Goal: Task Accomplishment & Management: Complete application form

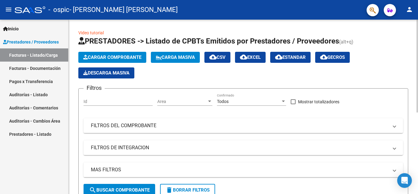
click at [127, 55] on span "Cargar Comprobante" at bounding box center [112, 57] width 58 height 6
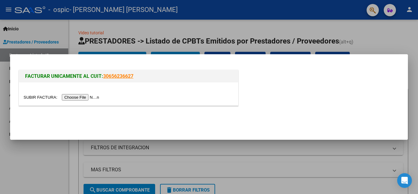
click at [80, 98] on input "file" at bounding box center [62, 97] width 77 height 6
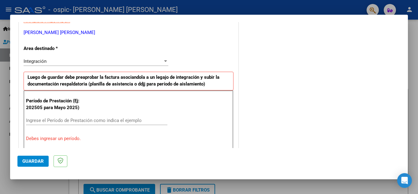
scroll to position [127, 0]
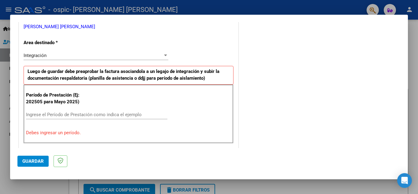
click at [80, 114] on input "Ingrese el Período de Prestación como indica el ejemplo" at bounding box center [96, 115] width 141 height 6
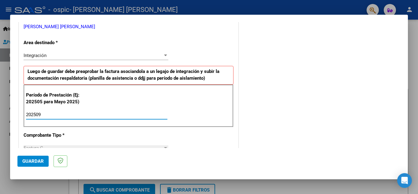
type input "202509"
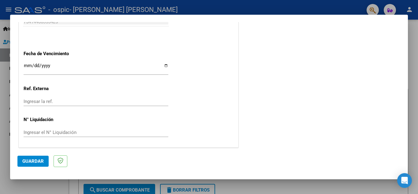
scroll to position [412, 0]
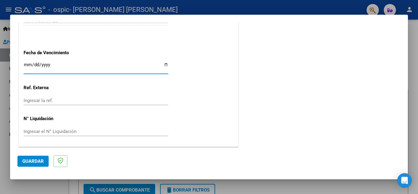
click at [162, 64] on input "Ingresar la fecha" at bounding box center [96, 67] width 145 height 10
click at [164, 65] on input "Ingresar la fecha" at bounding box center [96, 67] width 145 height 10
type input "[DATE]"
click at [30, 161] on span "Guardar" at bounding box center [32, 161] width 21 height 6
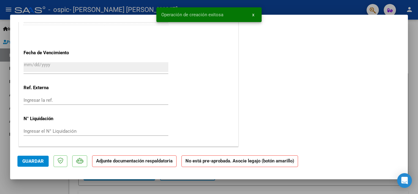
scroll to position [0, 0]
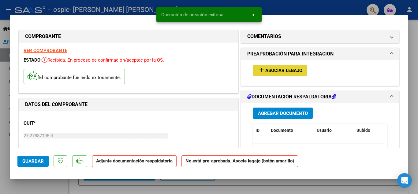
click at [275, 70] on span "Asociar Legajo" at bounding box center [283, 71] width 37 height 6
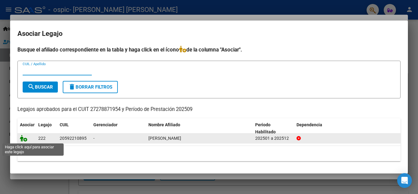
click at [23, 139] on icon at bounding box center [23, 138] width 7 height 7
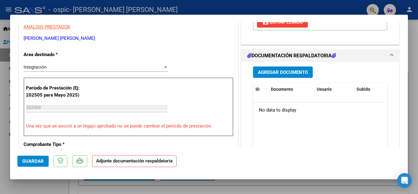
scroll to position [101, 0]
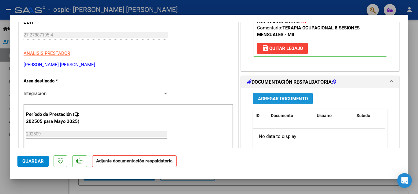
click at [281, 98] on span "Agregar Documento" at bounding box center [283, 99] width 50 height 6
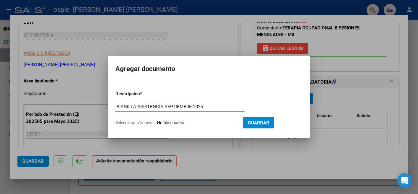
type input "PLANILLA ASISTENCIA SEPTIEMBRE 2025"
click at [144, 122] on span "Seleccionar Archivo" at bounding box center [133, 122] width 37 height 5
click at [157, 122] on input "Seleccionar Archivo" at bounding box center [197, 123] width 81 height 6
type input "C:\fakepath\WhatsApp Image [DATE] 18.57.50.jpeg"
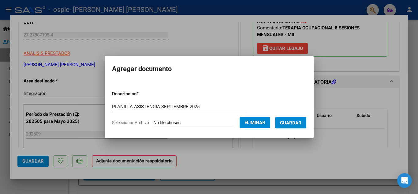
click at [287, 122] on span "Guardar" at bounding box center [290, 123] width 21 height 6
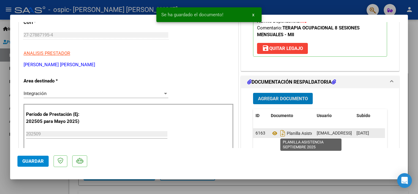
click at [297, 133] on span "Planilla Asistencia Septiembre 2025" at bounding box center [312, 133] width 83 height 5
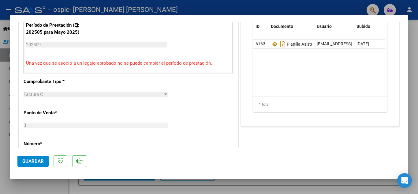
scroll to position [226, 0]
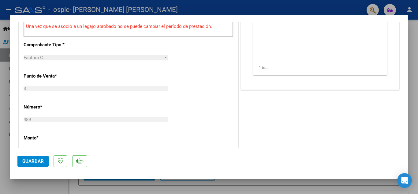
click at [30, 160] on span "Guardar" at bounding box center [32, 161] width 21 height 6
click at [34, 161] on span "Guardar" at bounding box center [32, 161] width 21 height 6
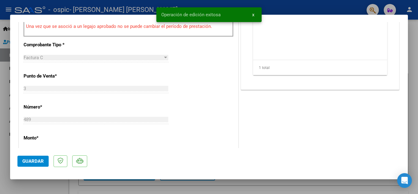
click at [414, 42] on div at bounding box center [209, 97] width 418 height 194
click at [414, 42] on div "Video tutorial PRESTADORES -> Listado de CPBTs Emitidos por Prestadores / Prove…" at bounding box center [242, 173] width 349 height 306
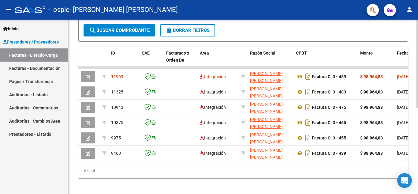
scroll to position [163, 0]
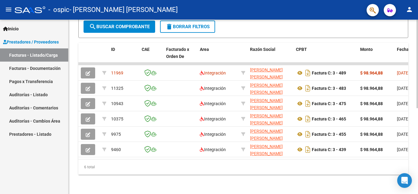
click at [417, 159] on div at bounding box center [417, 149] width 2 height 88
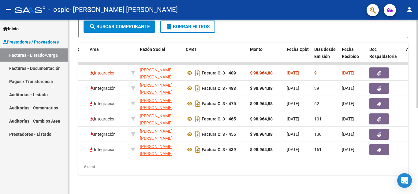
scroll to position [0, 122]
